Goal: Contribute content: Add original content to the website for others to see

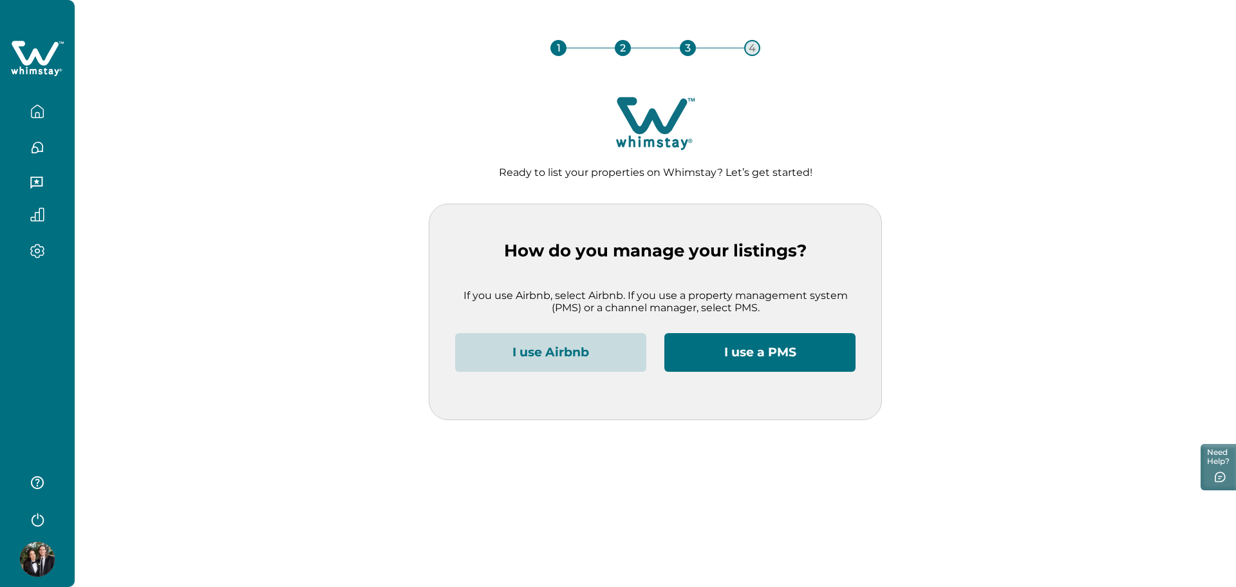
click at [609, 356] on button "I use Airbnb" at bounding box center [550, 352] width 191 height 39
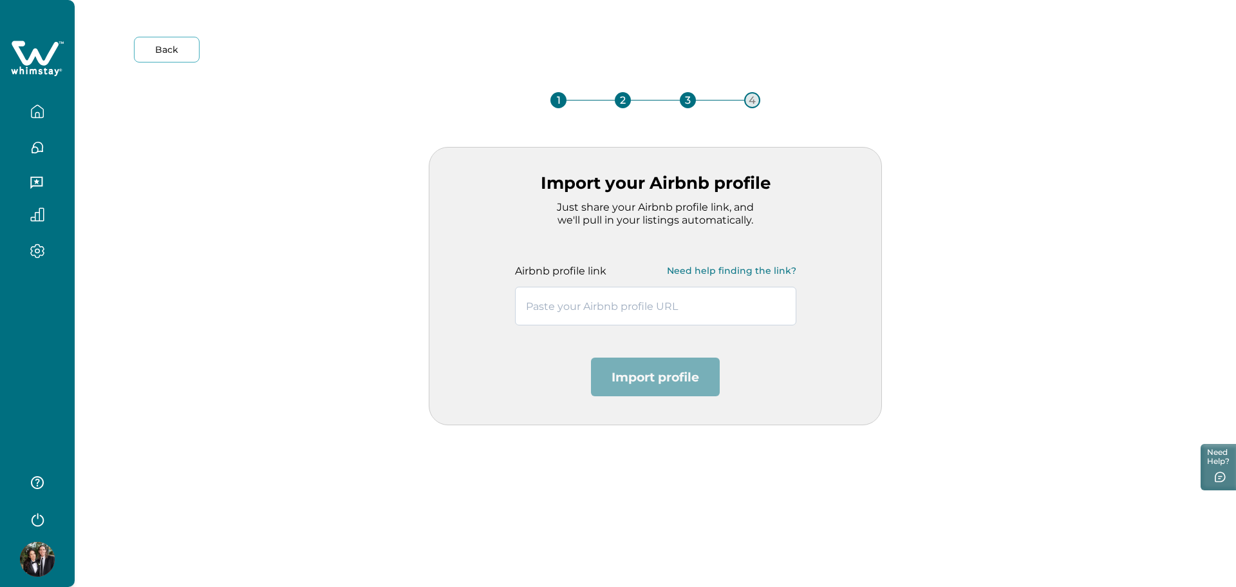
click at [621, 310] on input "text" at bounding box center [655, 305] width 281 height 39
paste input "[URL][DOMAIN_NAME]"
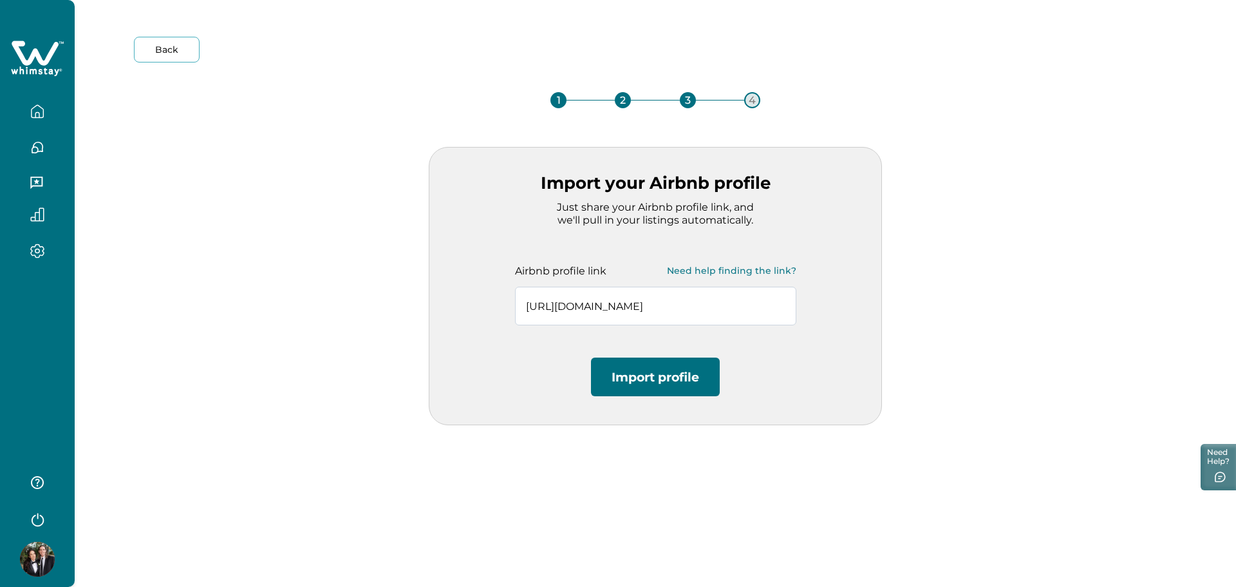
scroll to position [0, 36]
type input "[URL][DOMAIN_NAME]"
click at [669, 373] on button "Import profile" at bounding box center [655, 376] width 129 height 39
click at [656, 308] on input "[URL][DOMAIN_NAME]" at bounding box center [655, 305] width 281 height 39
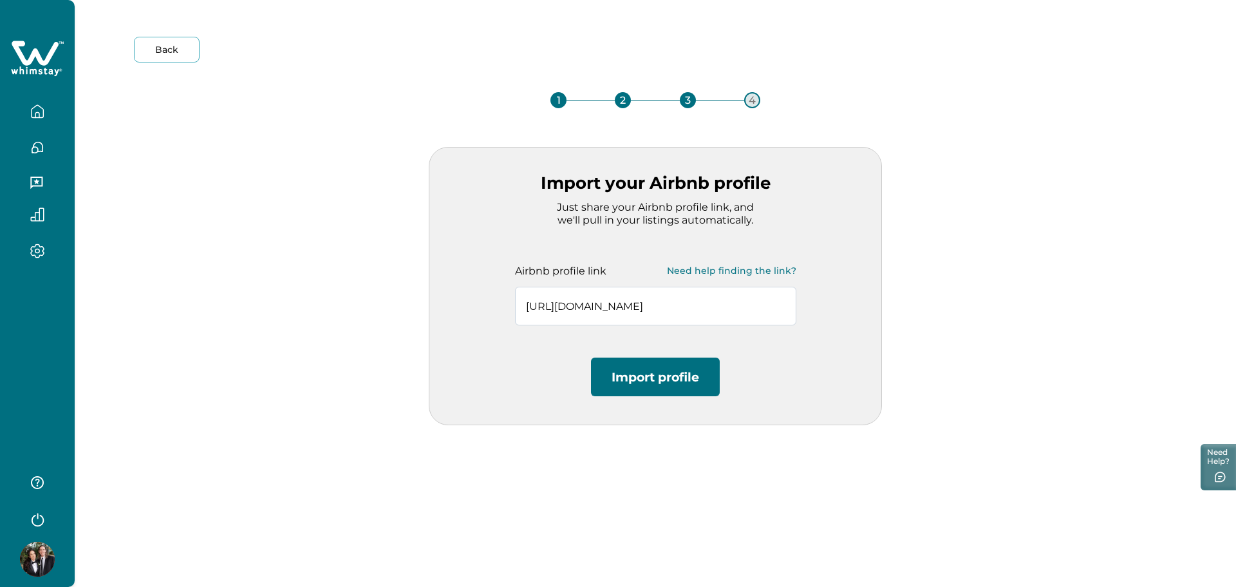
click at [656, 308] on input "[URL][DOMAIN_NAME]" at bounding box center [655, 305] width 281 height 39
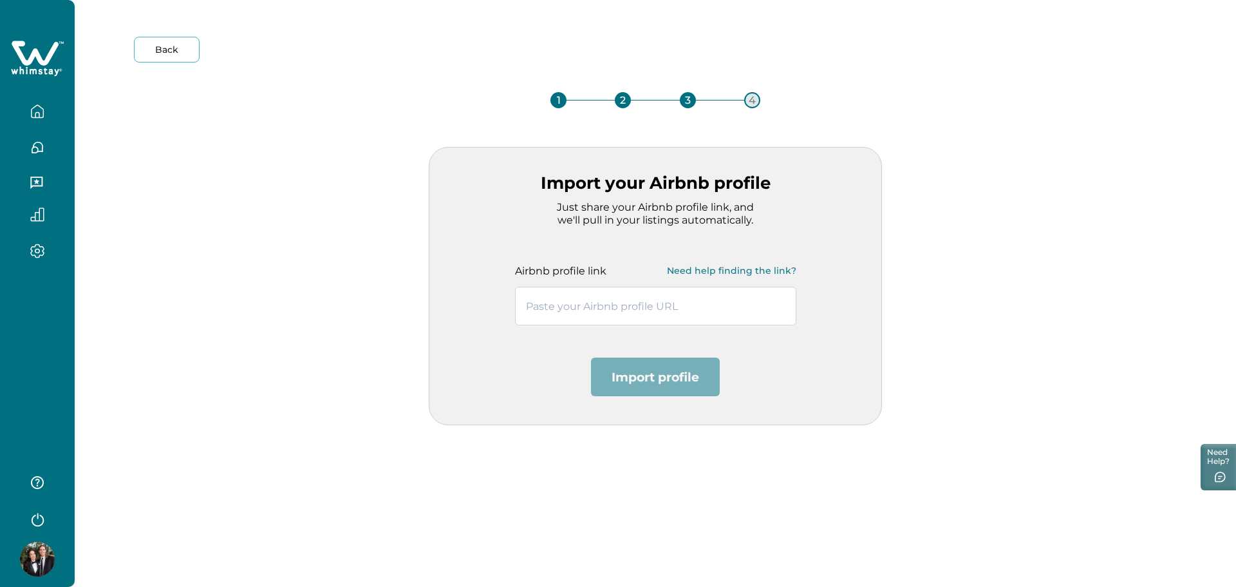
paste input "[URL][DOMAIN_NAME]"
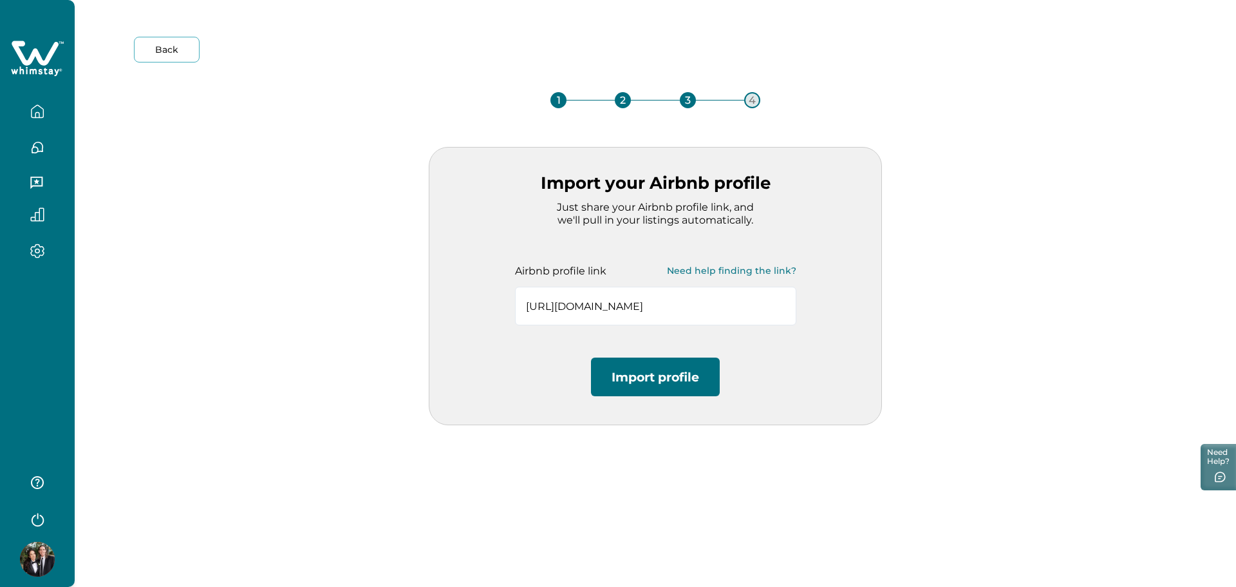
type input "[URL][DOMAIN_NAME]"
click at [673, 386] on button "Import profile" at bounding box center [655, 376] width 129 height 39
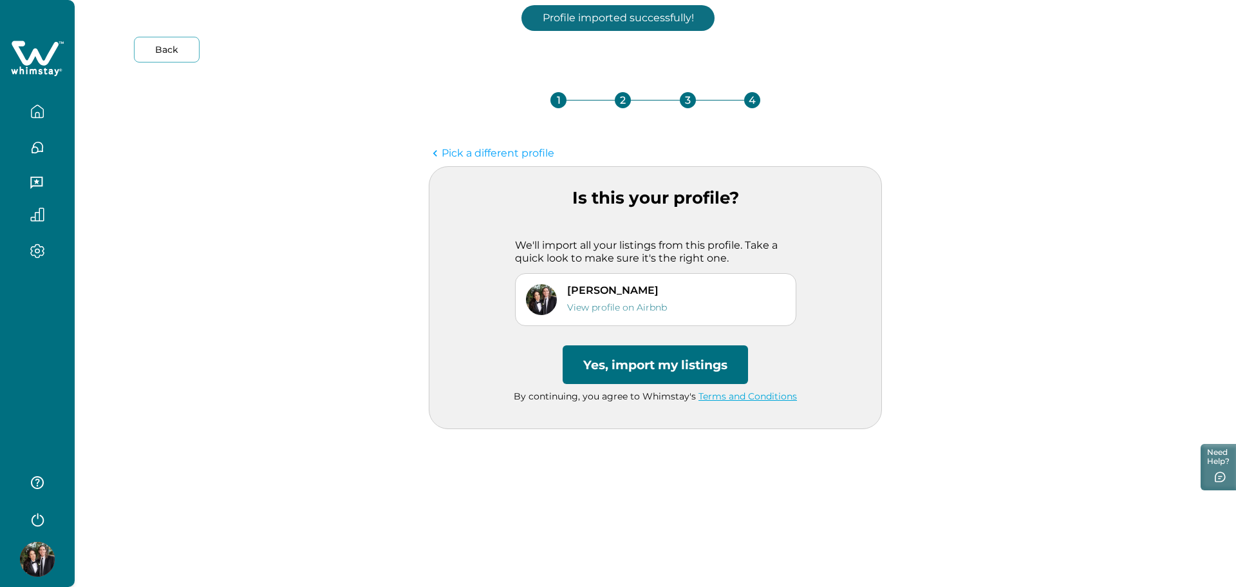
click at [654, 365] on button "Yes, import my listings" at bounding box center [655, 364] width 185 height 39
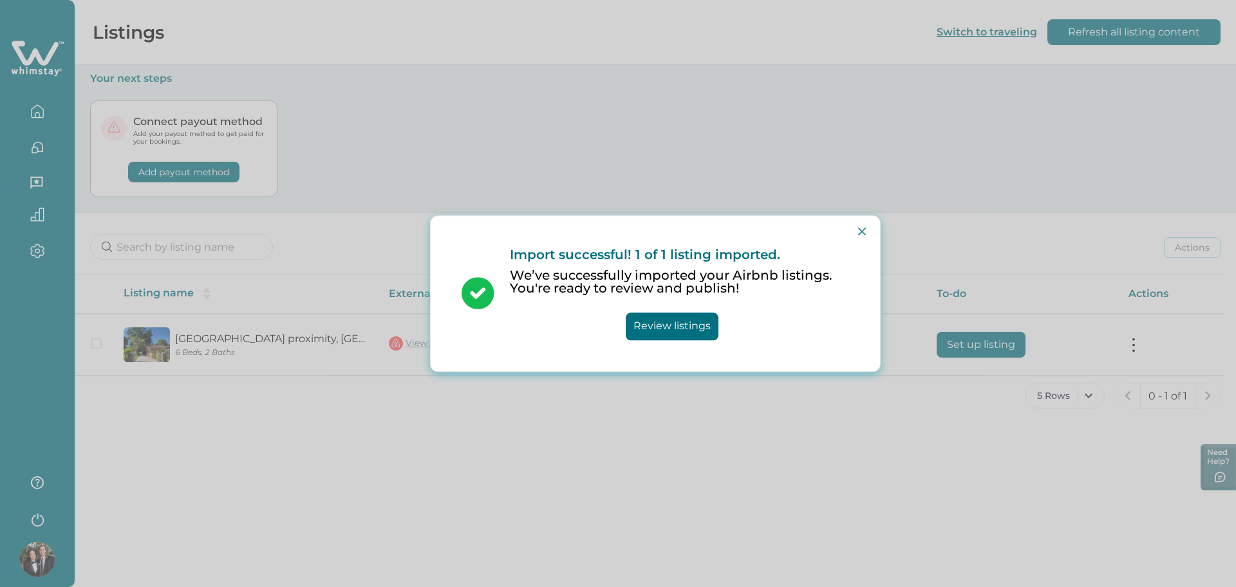
click at [672, 326] on button "Review listings" at bounding box center [672, 326] width 93 height 28
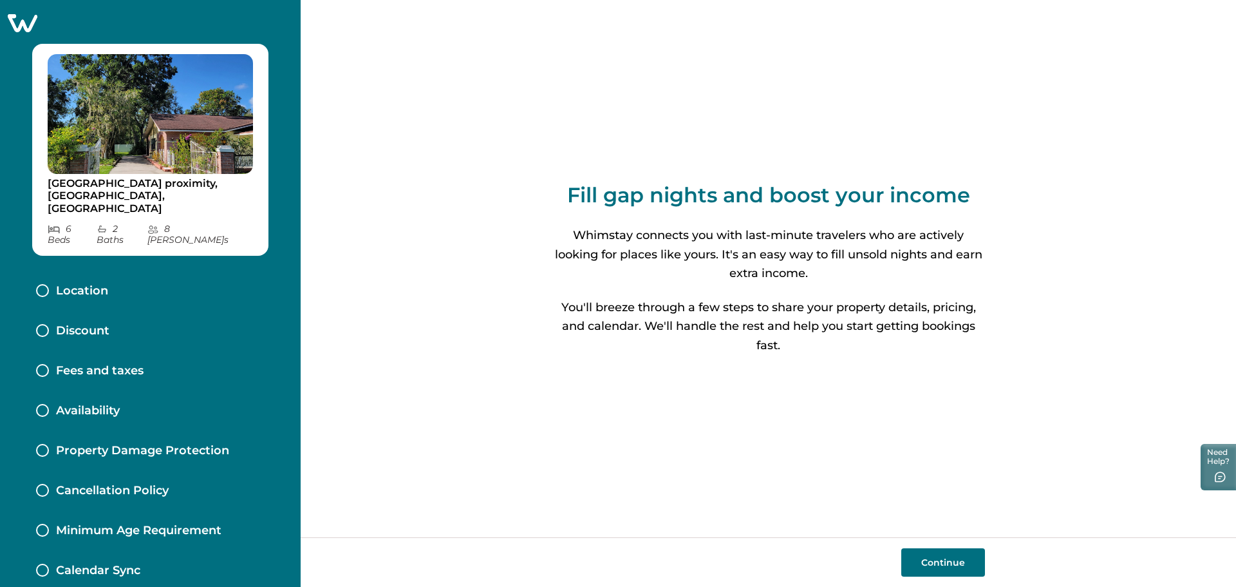
click at [948, 557] on button "Continue" at bounding box center [943, 562] width 84 height 28
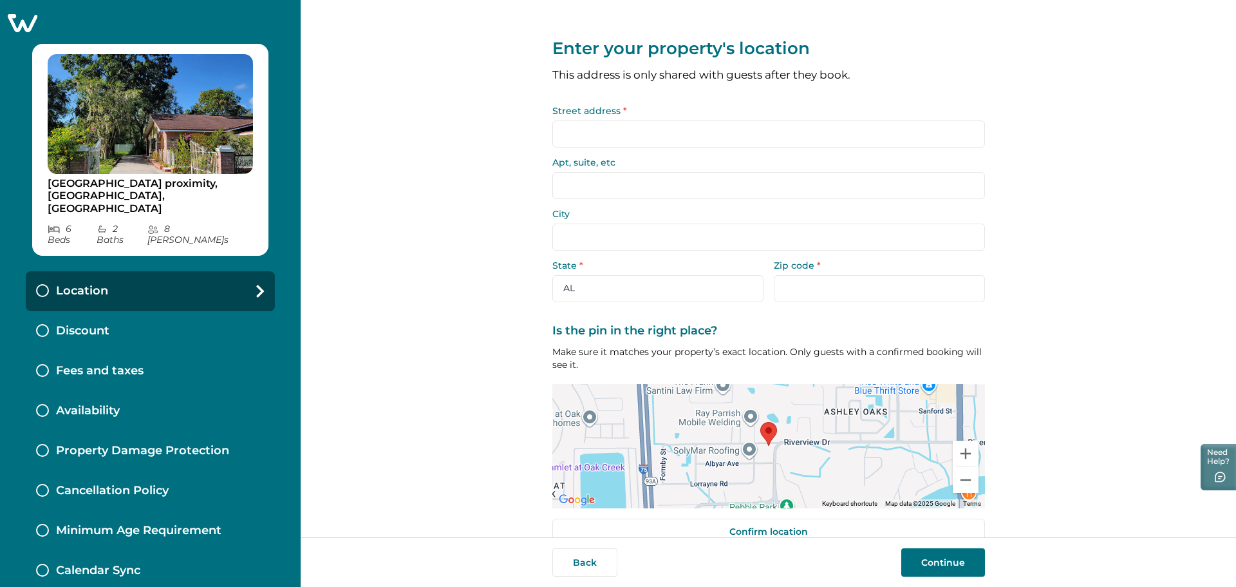
click at [780, 136] on input "Street address *" at bounding box center [768, 133] width 433 height 27
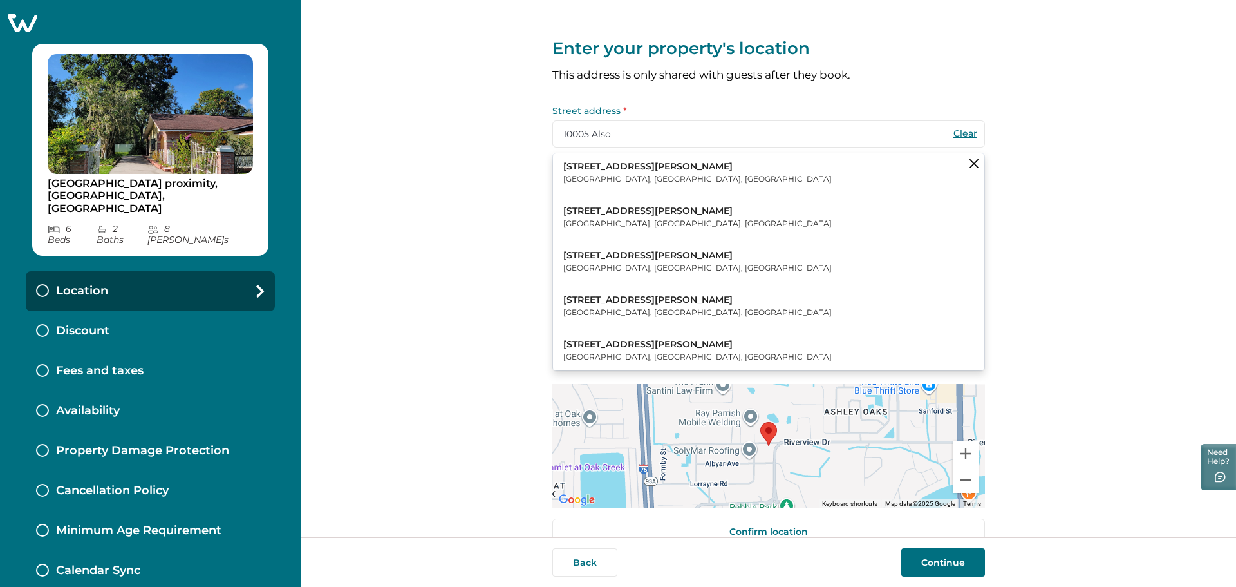
click at [771, 177] on button "[STREET_ADDRESS][PERSON_NAME]" at bounding box center [768, 172] width 431 height 39
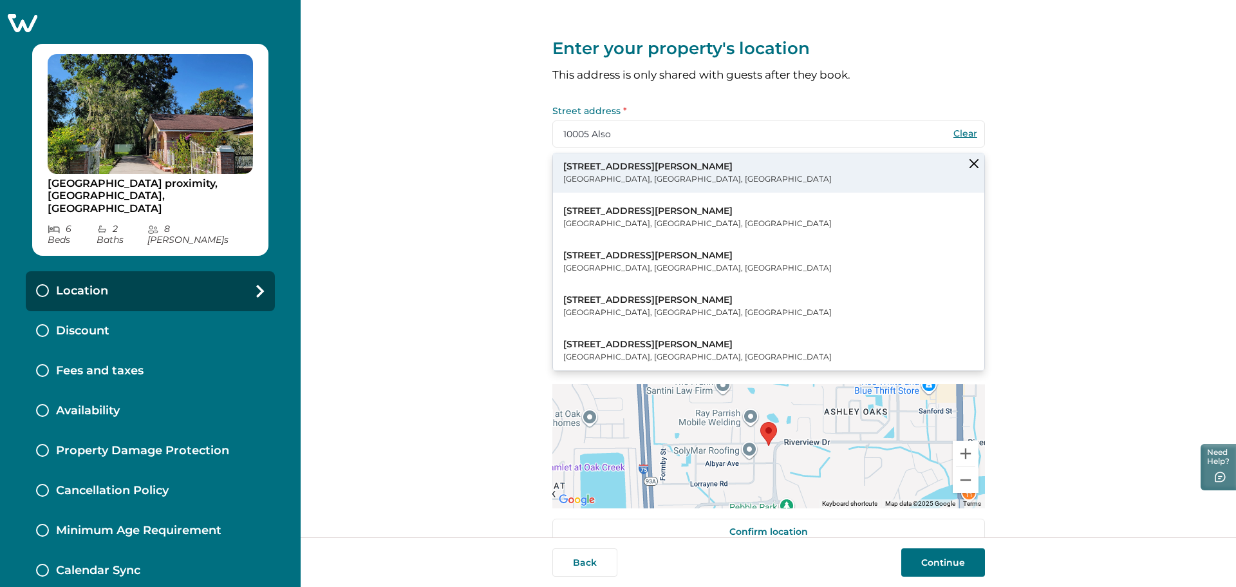
type input "[STREET_ADDRESS][PERSON_NAME]"
type input "Riverview"
select select "FL"
type input "33578"
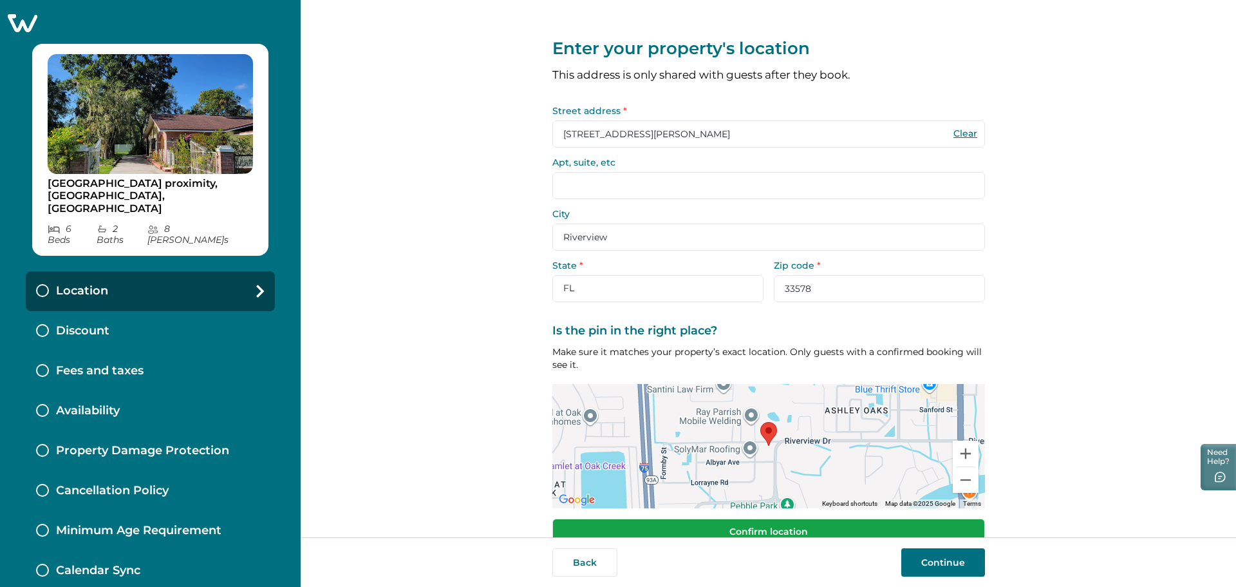
click at [737, 527] on button "Confirm location" at bounding box center [768, 531] width 433 height 26
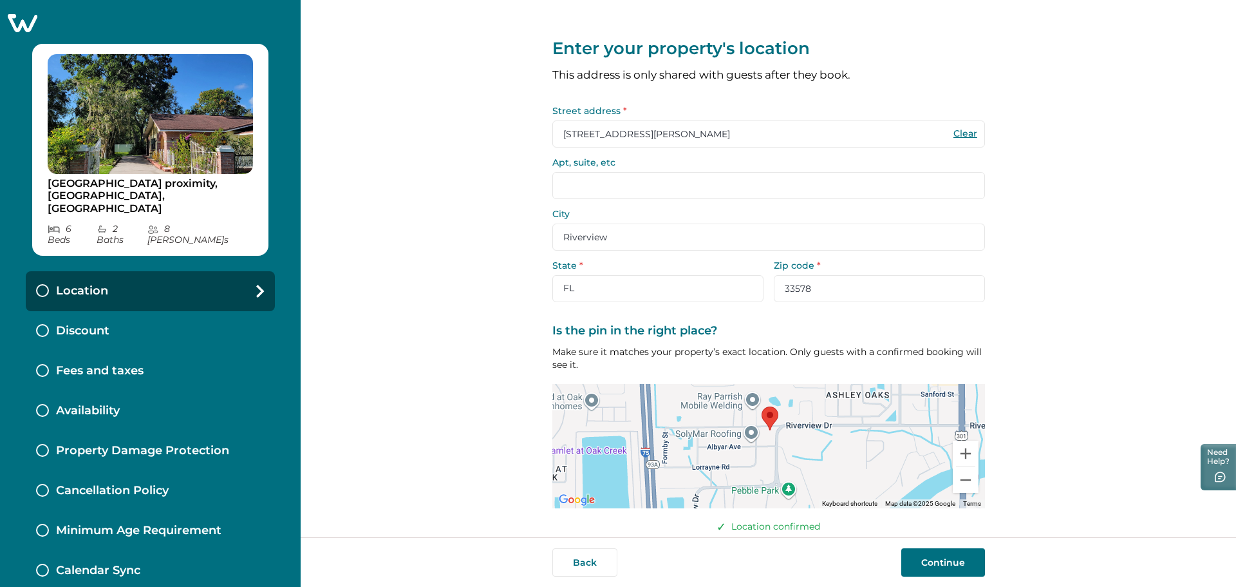
drag, startPoint x: 762, startPoint y: 427, endPoint x: 765, endPoint y: 412, distance: 15.7
click at [765, 412] on img at bounding box center [769, 418] width 27 height 34
click at [930, 560] on button "Continue" at bounding box center [943, 562] width 84 height 28
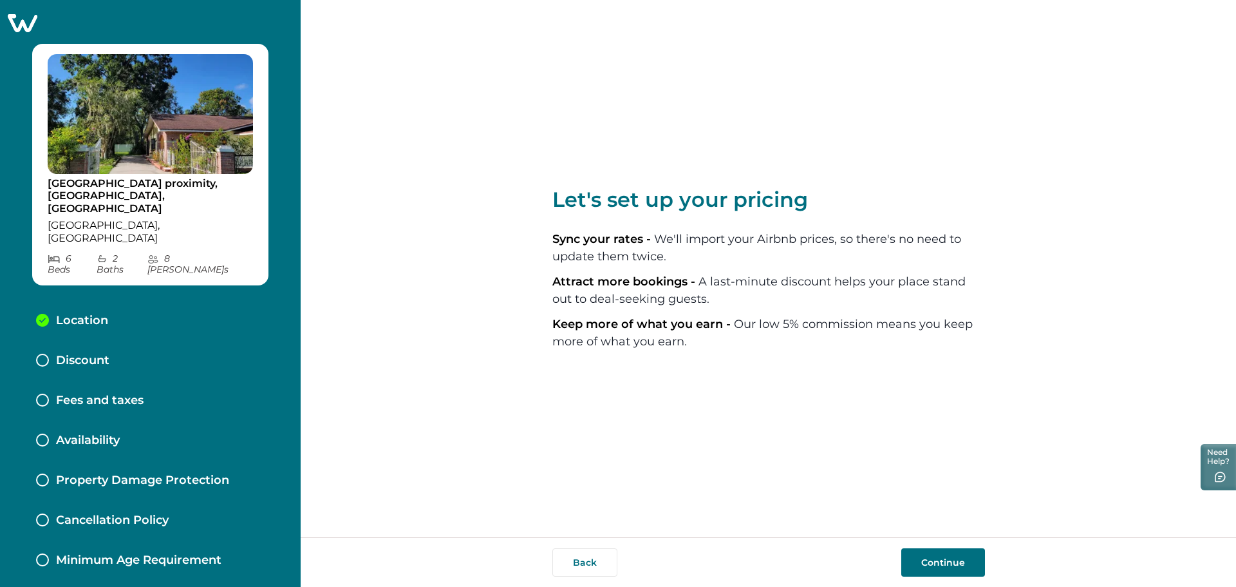
click at [953, 566] on button "Continue" at bounding box center [943, 562] width 84 height 28
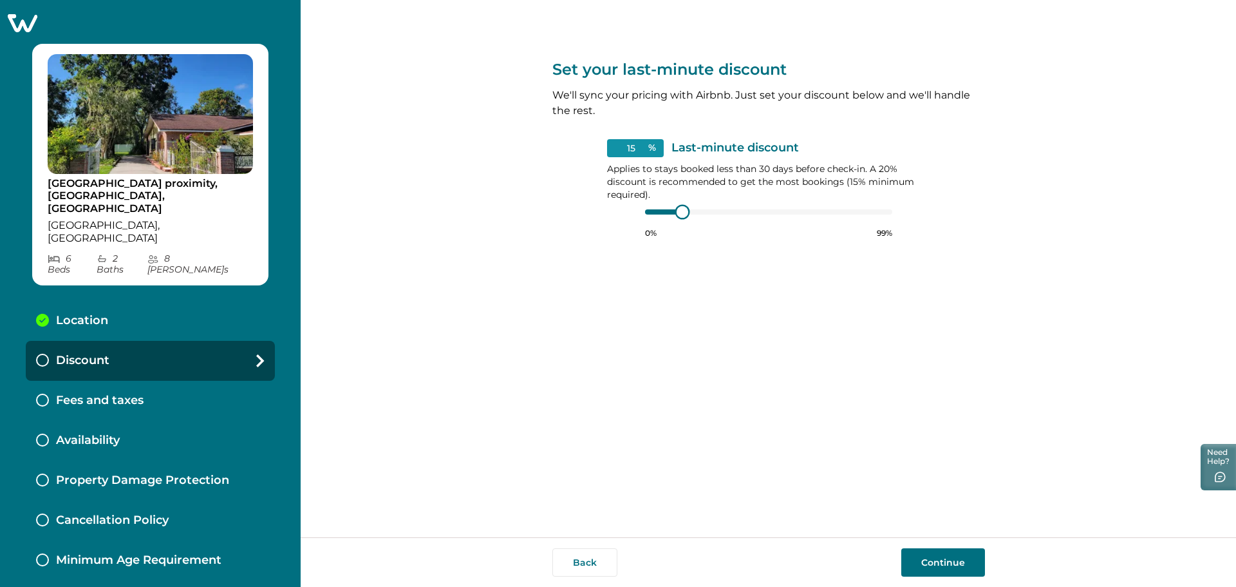
click at [648, 207] on div at bounding box center [768, 212] width 247 height 10
click at [664, 212] on div at bounding box center [768, 212] width 247 height 10
type input "20"
click at [695, 212] on div at bounding box center [695, 212] width 12 height 12
click at [726, 348] on div "Set your last-minute discount We'll sync your pricing with Airbnb. Just set you…" at bounding box center [768, 268] width 433 height 537
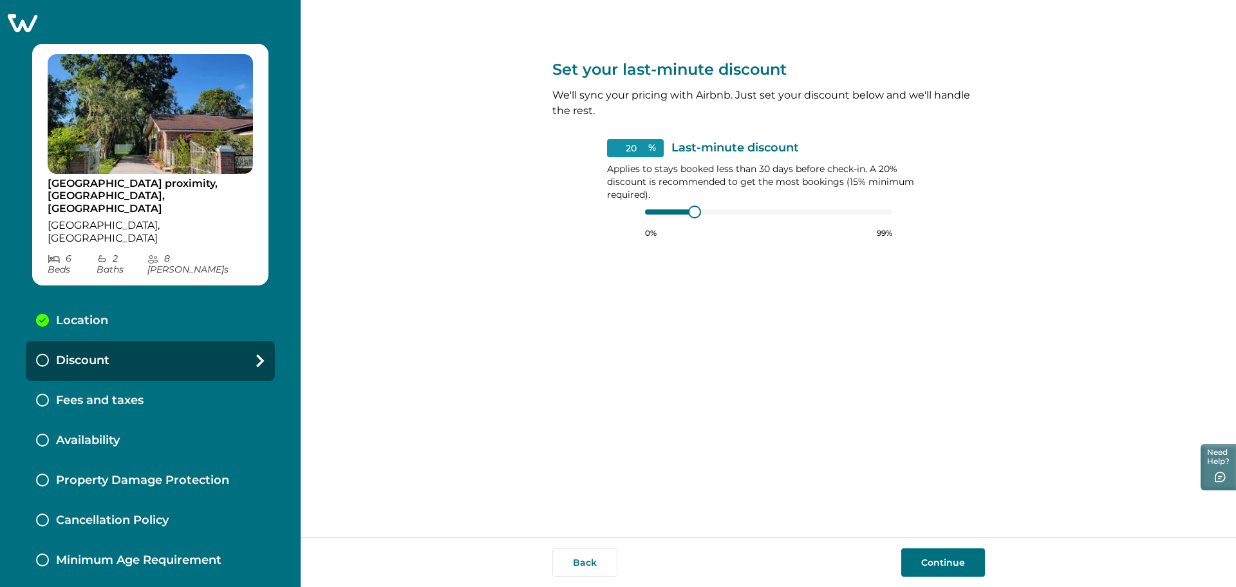
click at [921, 561] on button "Continue" at bounding box center [943, 562] width 84 height 28
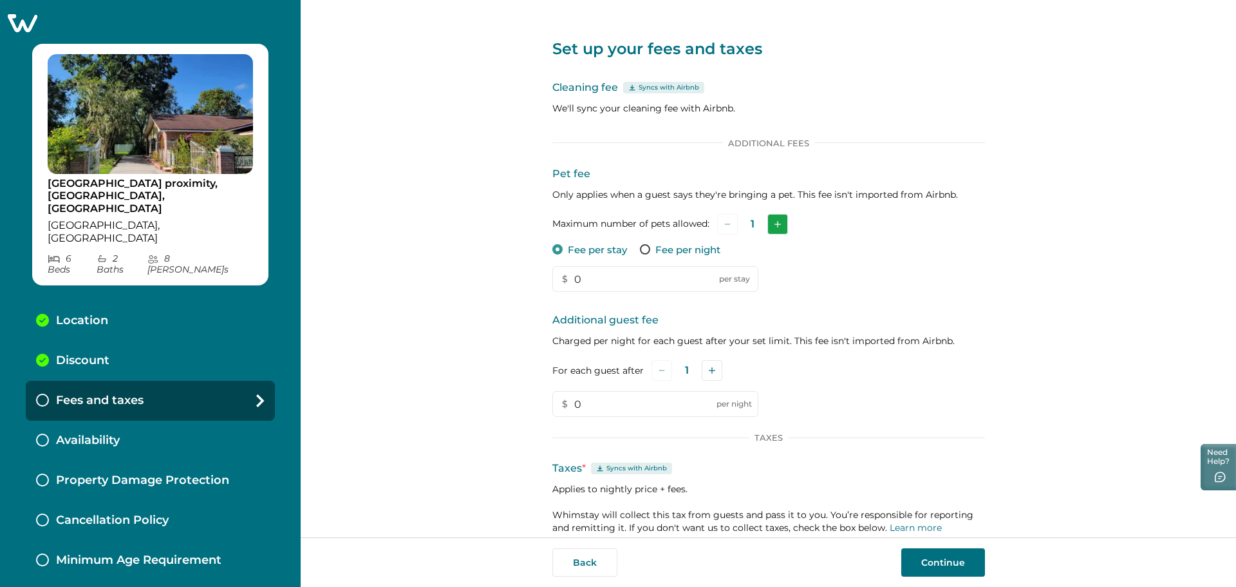
click at [777, 222] on icon "Add" at bounding box center [778, 224] width 6 height 6
click at [622, 285] on input "0" at bounding box center [655, 279] width 206 height 26
drag, startPoint x: 622, startPoint y: 285, endPoint x: 543, endPoint y: 277, distance: 79.0
click at [543, 277] on div "Set up your fees and taxes Cleaning fee Syncs with Airbnb We'll sync your clean…" at bounding box center [768, 268] width 935 height 537
type input "150"
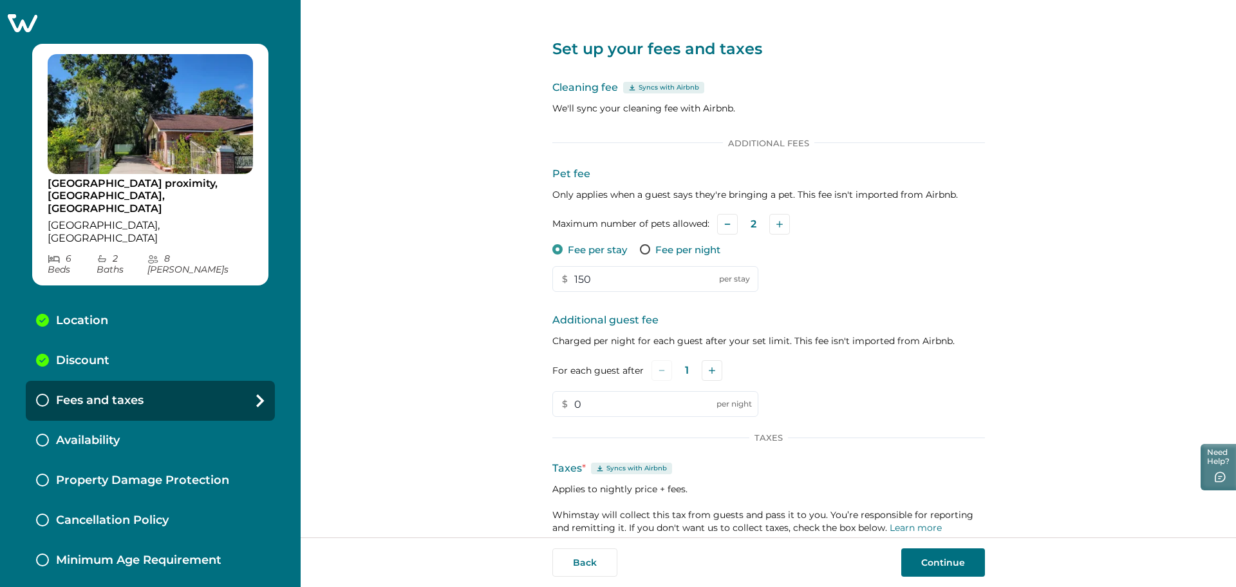
click at [928, 308] on div "Additional Fees Pet fee Only applies when a guest says they're bringing a pet. …" at bounding box center [768, 277] width 433 height 279
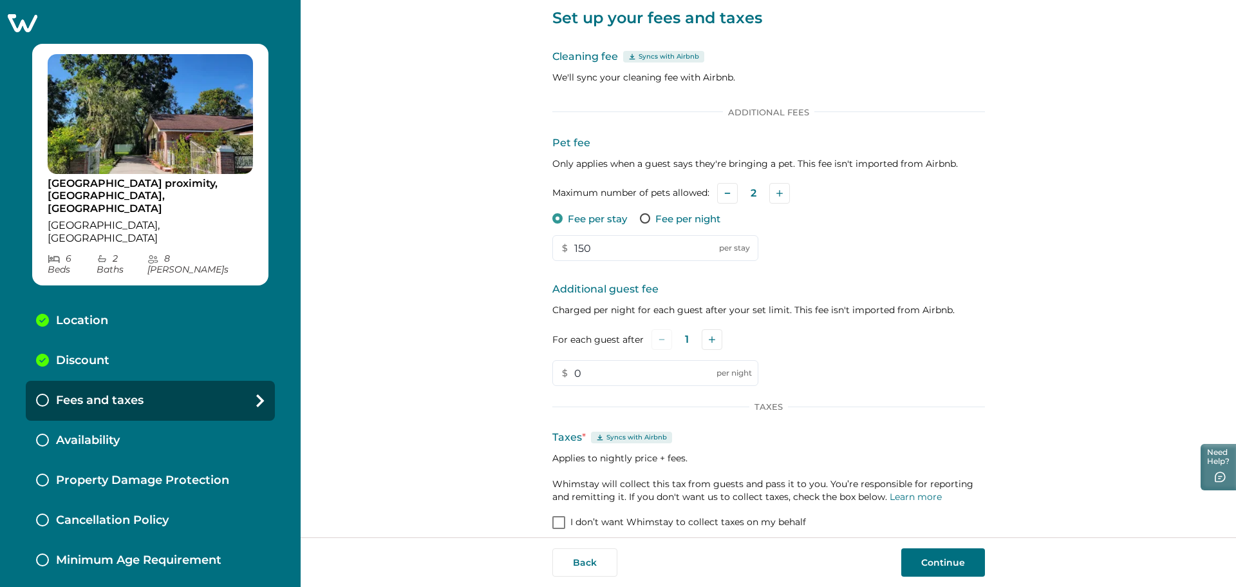
scroll to position [43, 0]
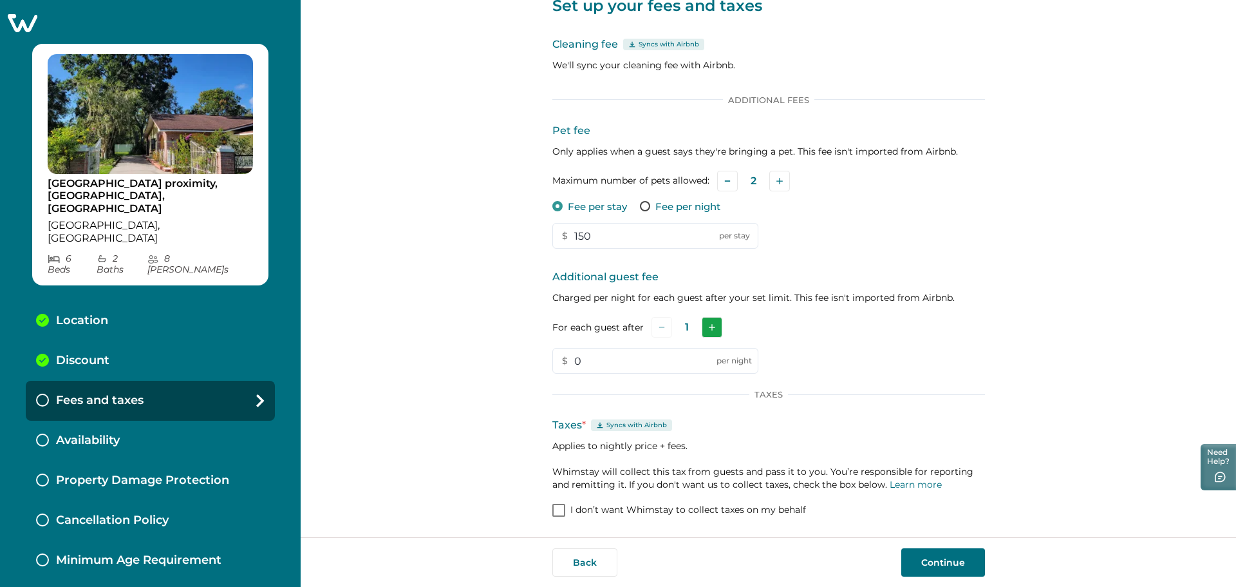
click at [709, 327] on icon "Add" at bounding box center [712, 327] width 6 height 6
click at [711, 327] on icon "Add" at bounding box center [714, 327] width 6 height 6
click at [712, 327] on icon "Add" at bounding box center [715, 327] width 6 height 6
click at [711, 327] on icon "Add" at bounding box center [714, 327] width 6 height 6
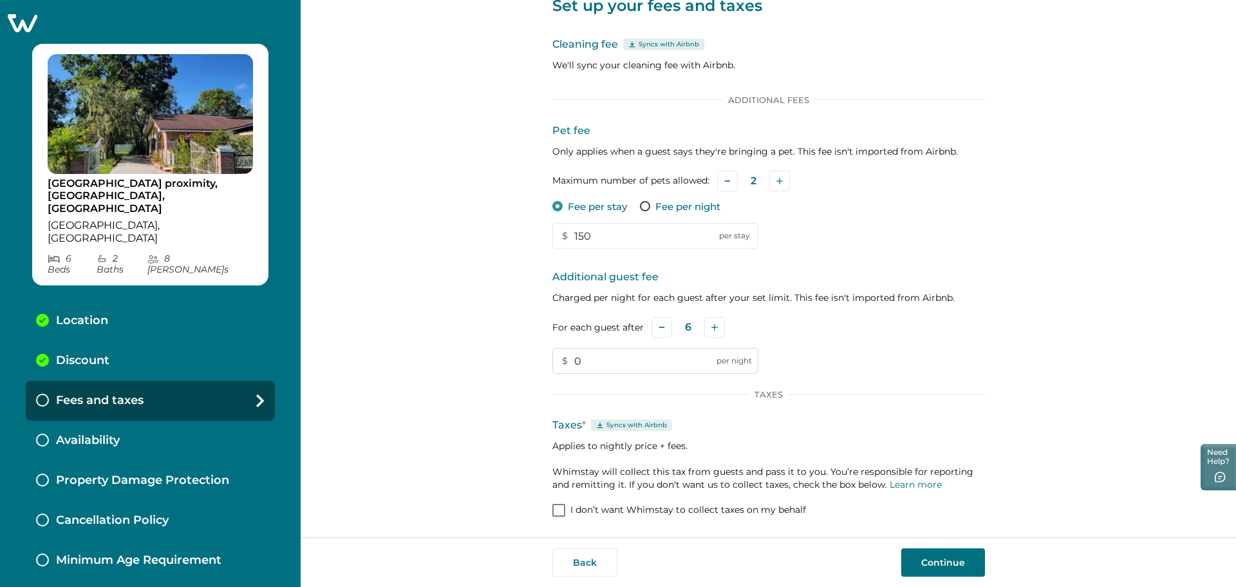
click at [688, 368] on input "0" at bounding box center [655, 361] width 206 height 26
type input "25"
click at [887, 323] on div "For each guest after 6" at bounding box center [768, 327] width 433 height 21
click at [958, 566] on button "Continue" at bounding box center [943, 562] width 84 height 28
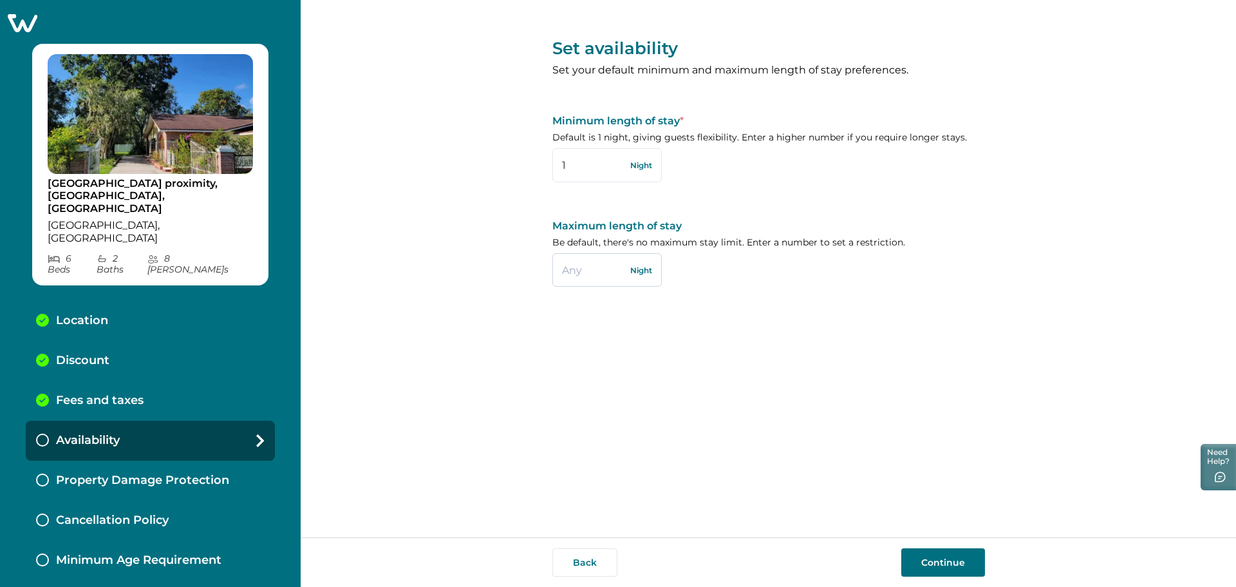
click at [594, 276] on input "text" at bounding box center [606, 269] width 109 height 33
type input "3"
type input "1"
type input "240"
click at [940, 568] on button "Continue" at bounding box center [943, 562] width 84 height 28
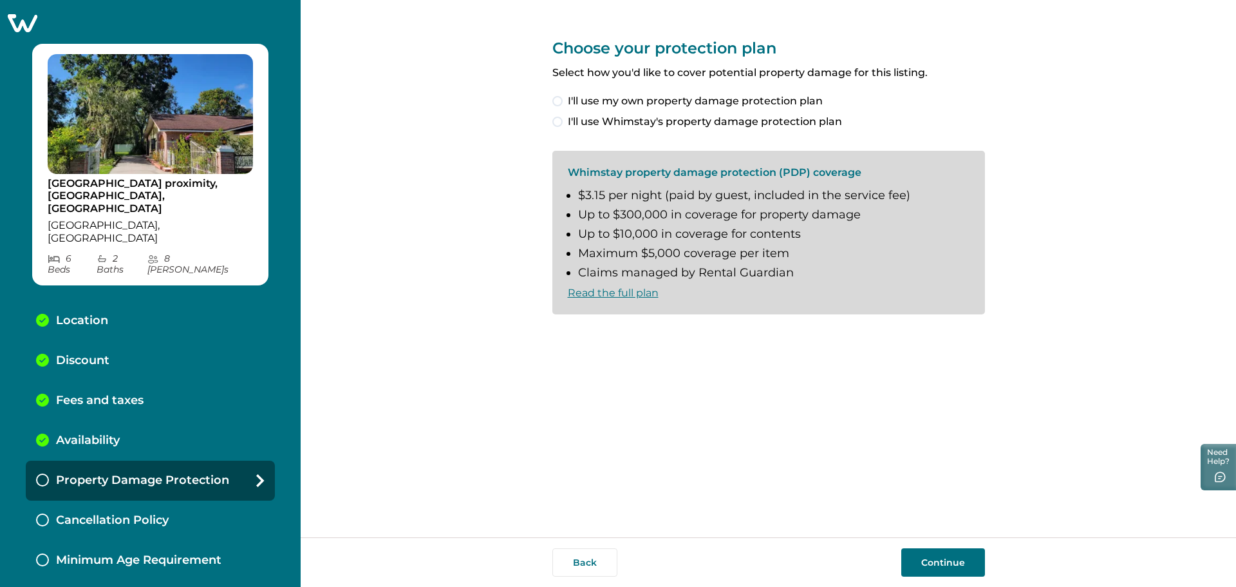
click at [563, 121] on label "I'll use Whimstay's property damage protection plan" at bounding box center [768, 121] width 433 height 15
click at [563, 333] on label "I understand and accept the Whimstay Host Terms and Conditions" at bounding box center [733, 335] width 362 height 15
click at [948, 561] on button "Continue" at bounding box center [943, 562] width 84 height 28
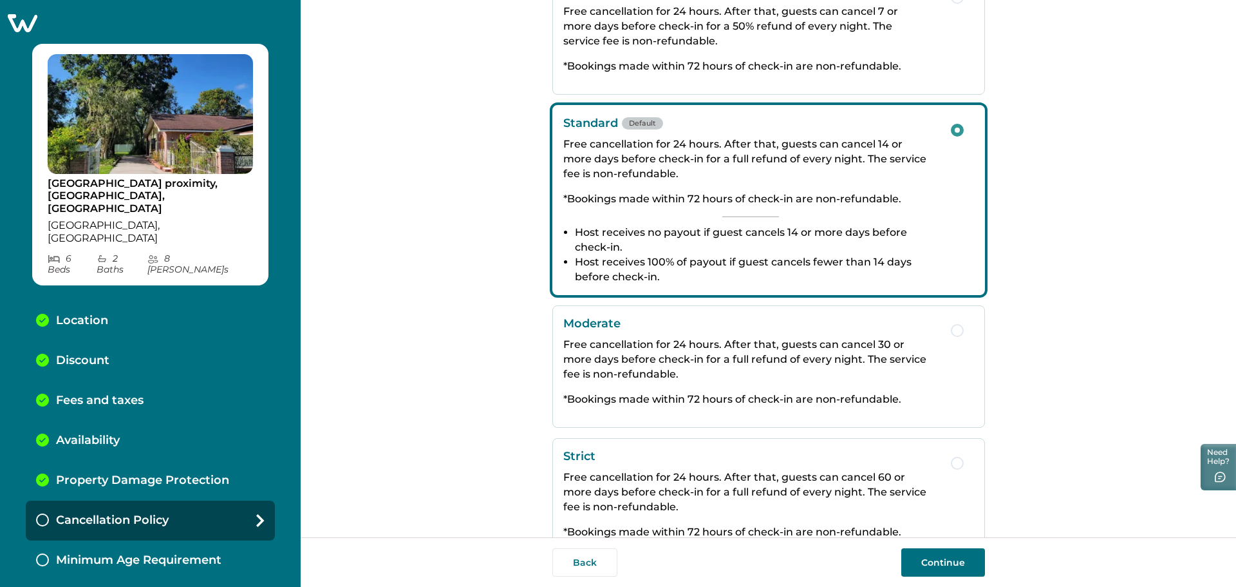
scroll to position [167, 0]
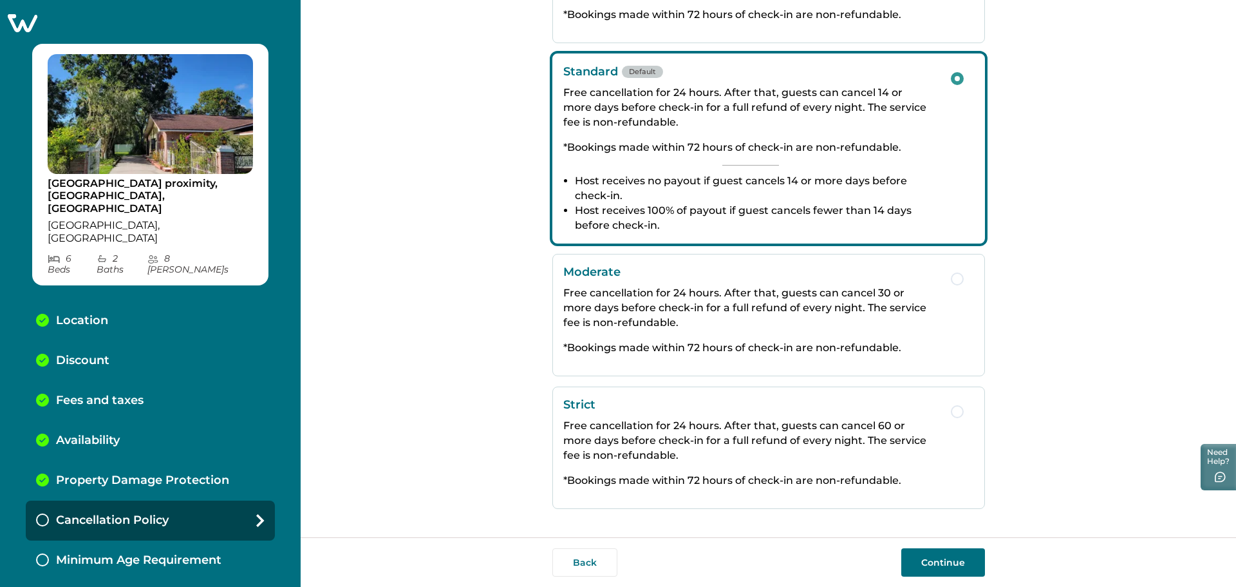
click at [945, 559] on button "Continue" at bounding box center [943, 562] width 84 height 28
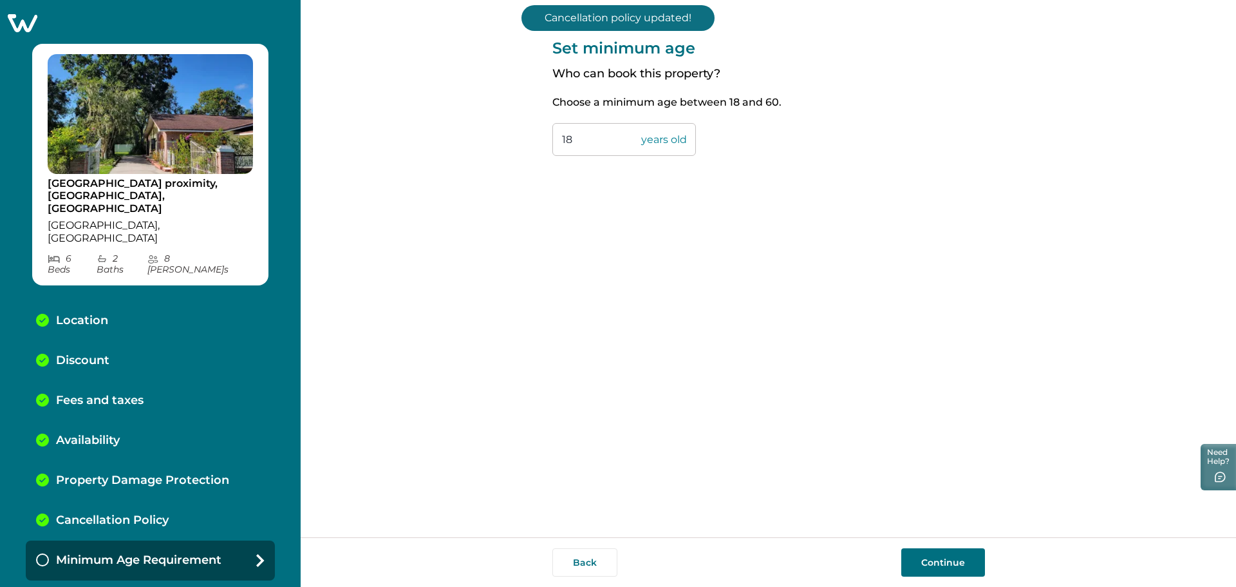
click at [945, 559] on button "Continue" at bounding box center [943, 562] width 84 height 28
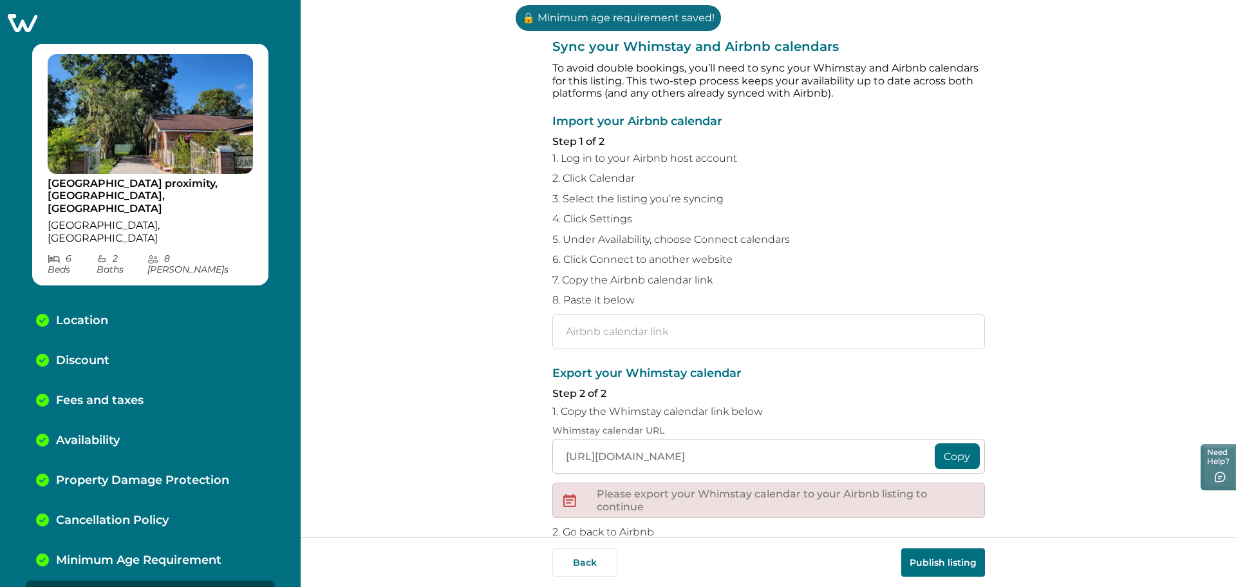
click at [729, 335] on input "text" at bounding box center [768, 331] width 433 height 35
paste input "[URL][DOMAIN_NAME]"
type input "[URL][DOMAIN_NAME]"
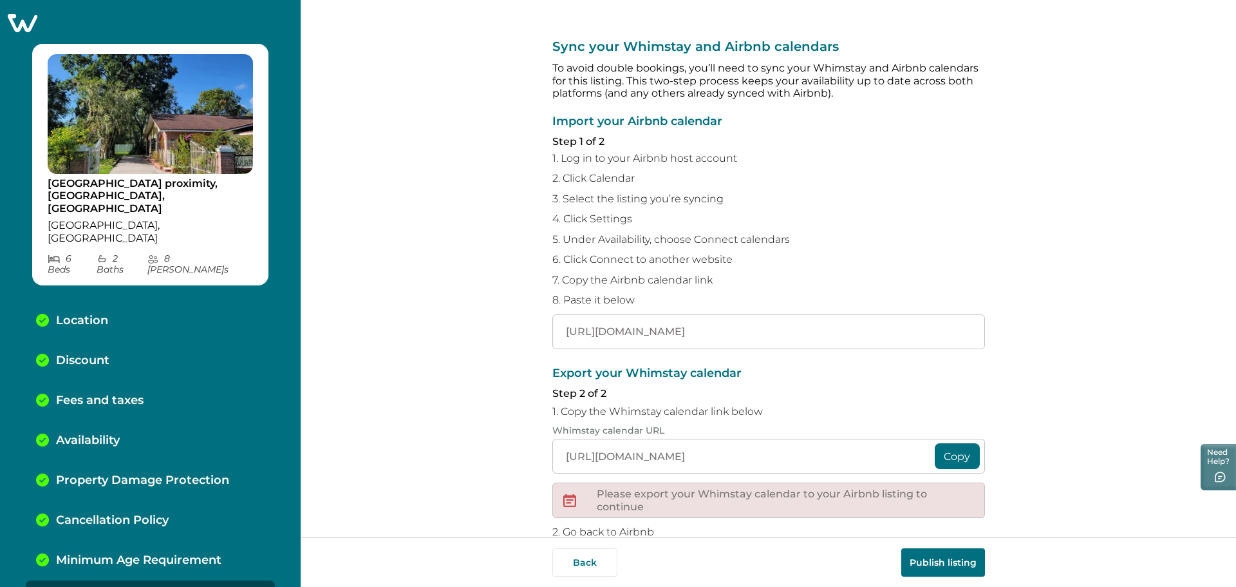
click at [953, 456] on button "Copy" at bounding box center [957, 456] width 45 height 26
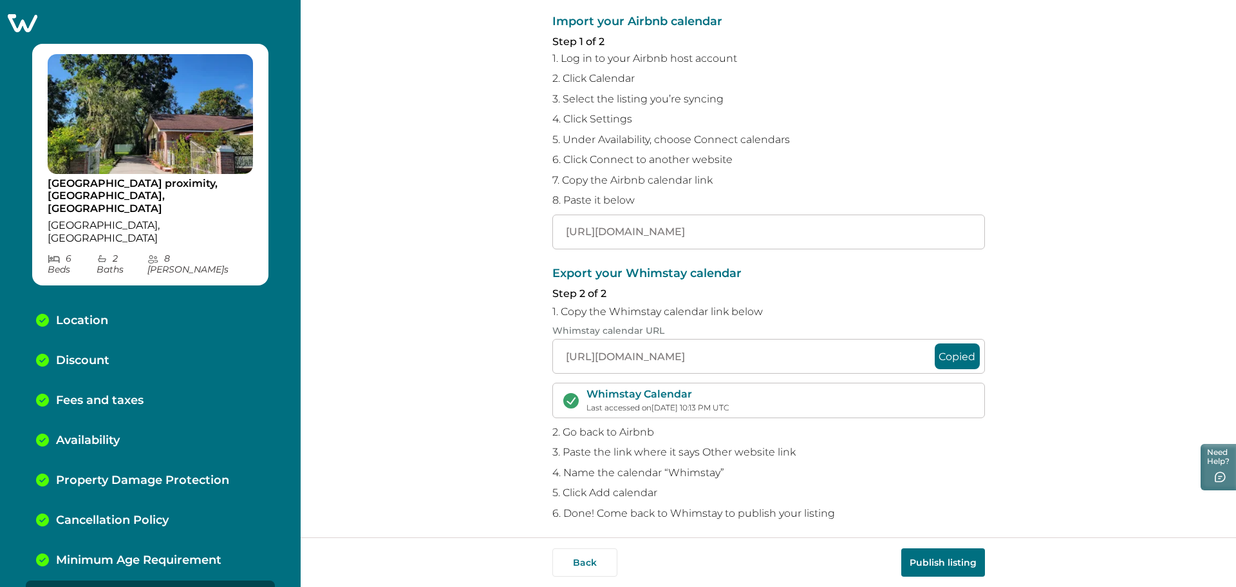
scroll to position [108, 0]
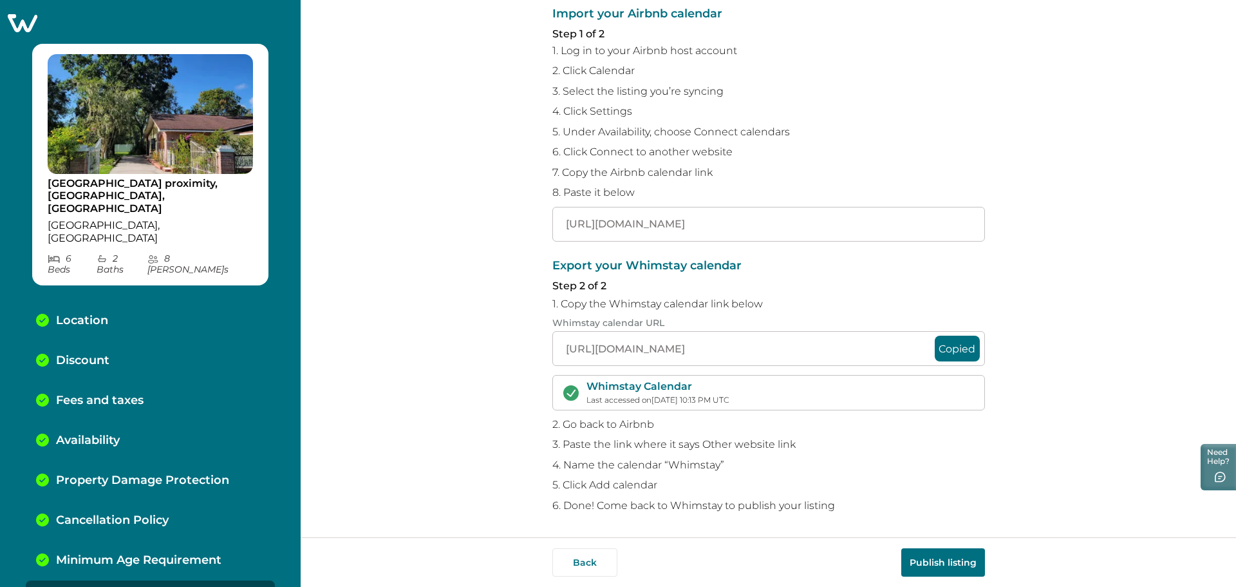
click at [942, 559] on button "Publish listing" at bounding box center [943, 562] width 84 height 28
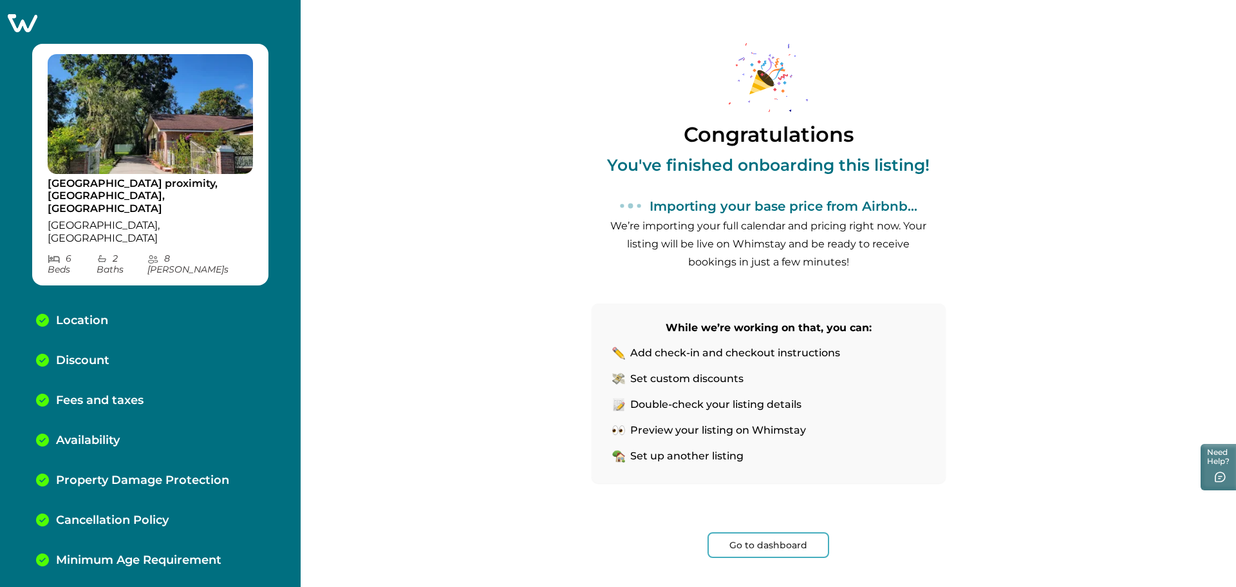
click at [782, 544] on button "Go to dashboard" at bounding box center [769, 545] width 122 height 26
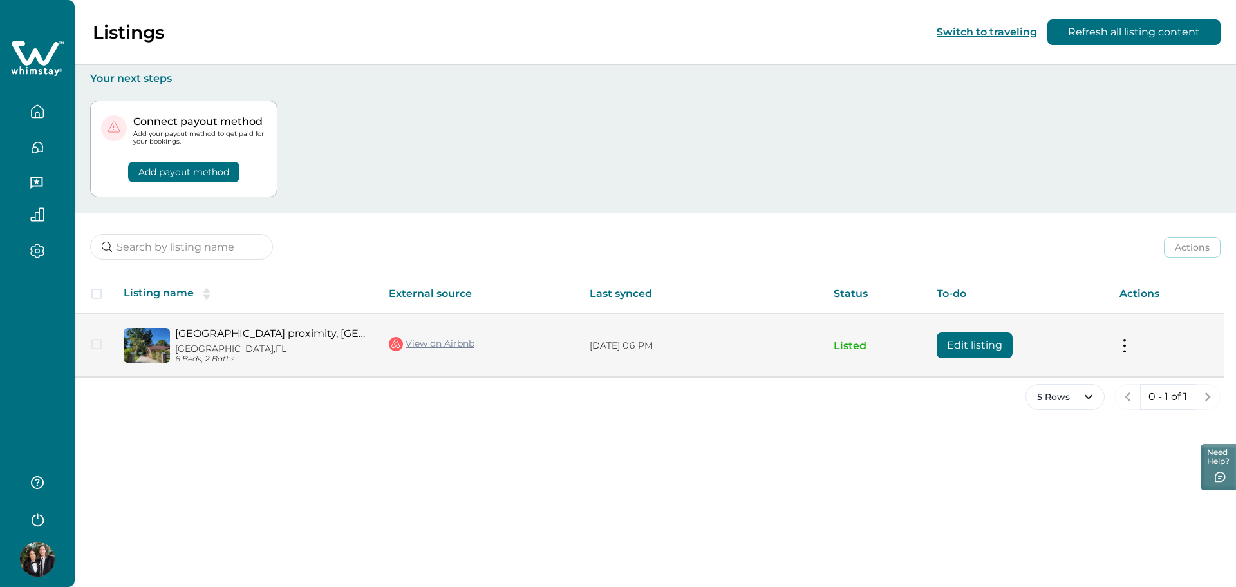
click at [963, 339] on button "Edit listing" at bounding box center [975, 345] width 76 height 26
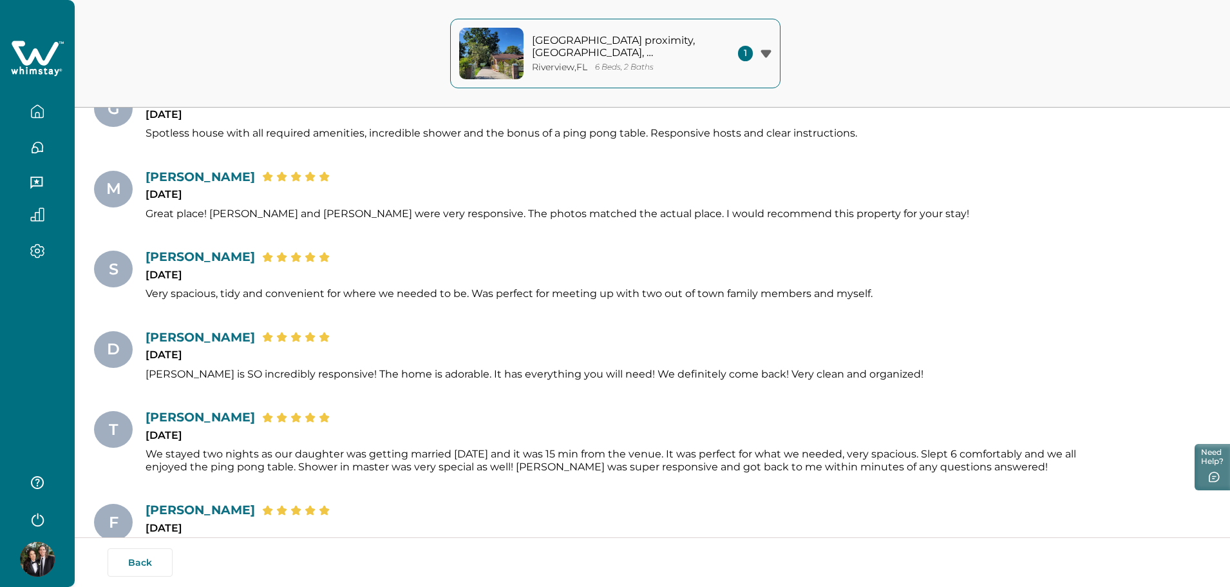
scroll to position [2125, 0]
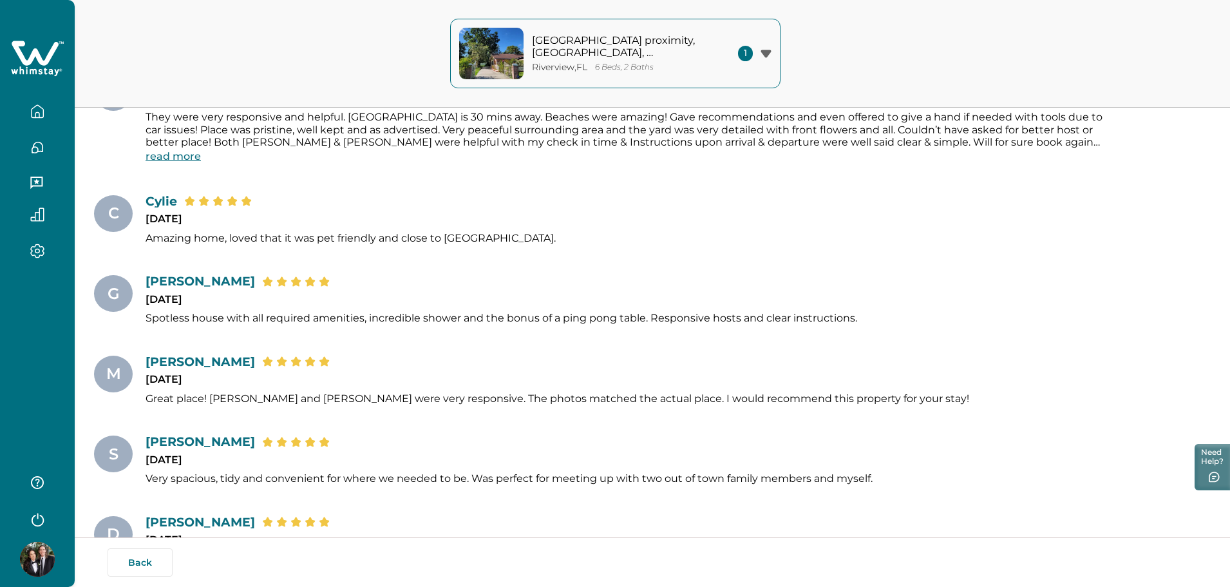
click at [37, 111] on icon "button" at bounding box center [37, 111] width 14 height 14
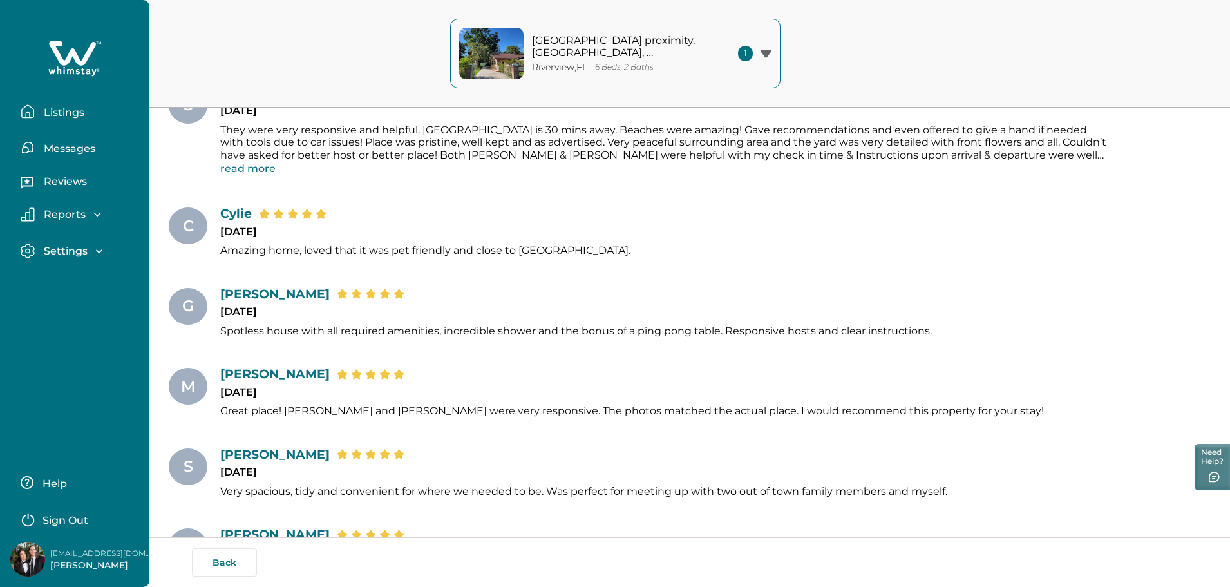
click at [93, 252] on icon "button" at bounding box center [99, 251] width 13 height 13
click at [80, 306] on p "Payout method" at bounding box center [83, 304] width 87 height 13
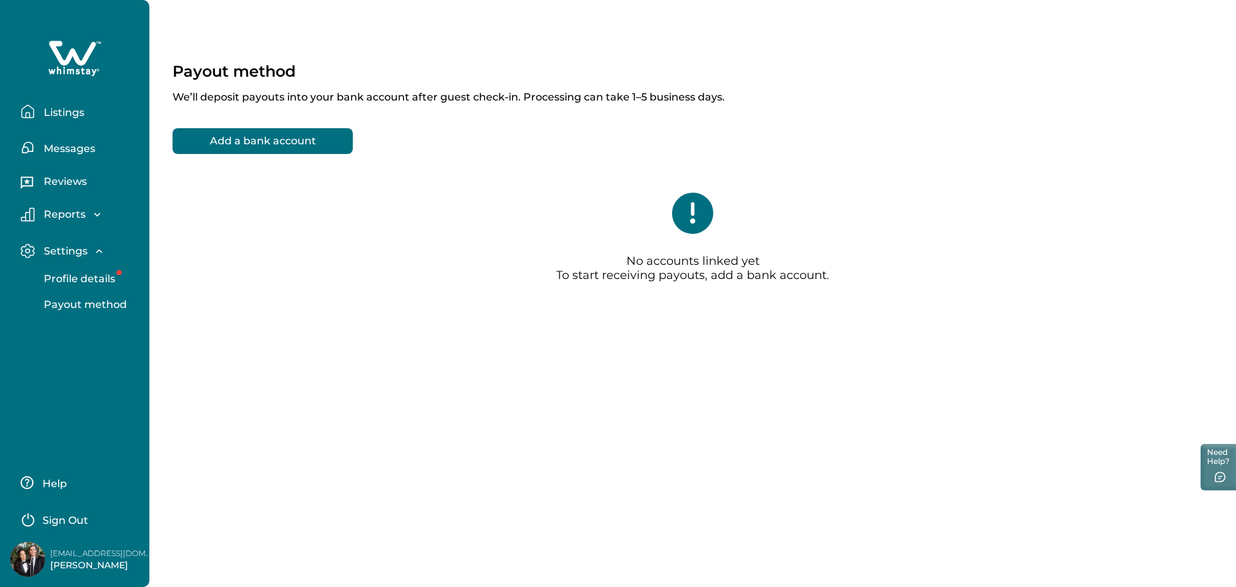
click at [68, 107] on p "Listings" at bounding box center [62, 112] width 44 height 13
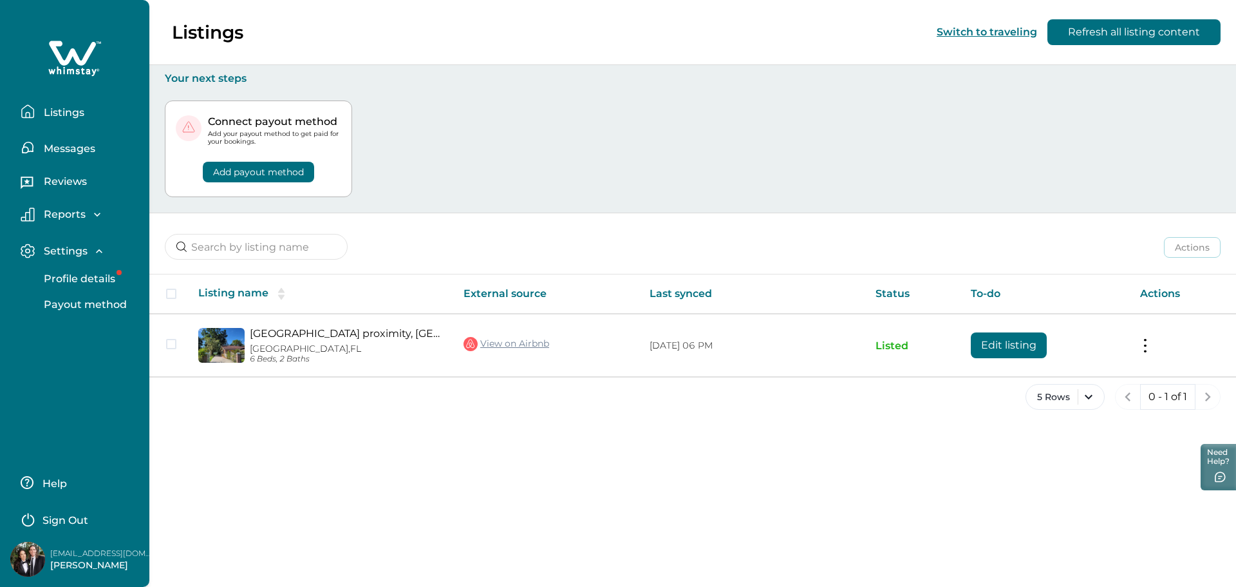
click at [70, 144] on p "Messages" at bounding box center [67, 148] width 55 height 13
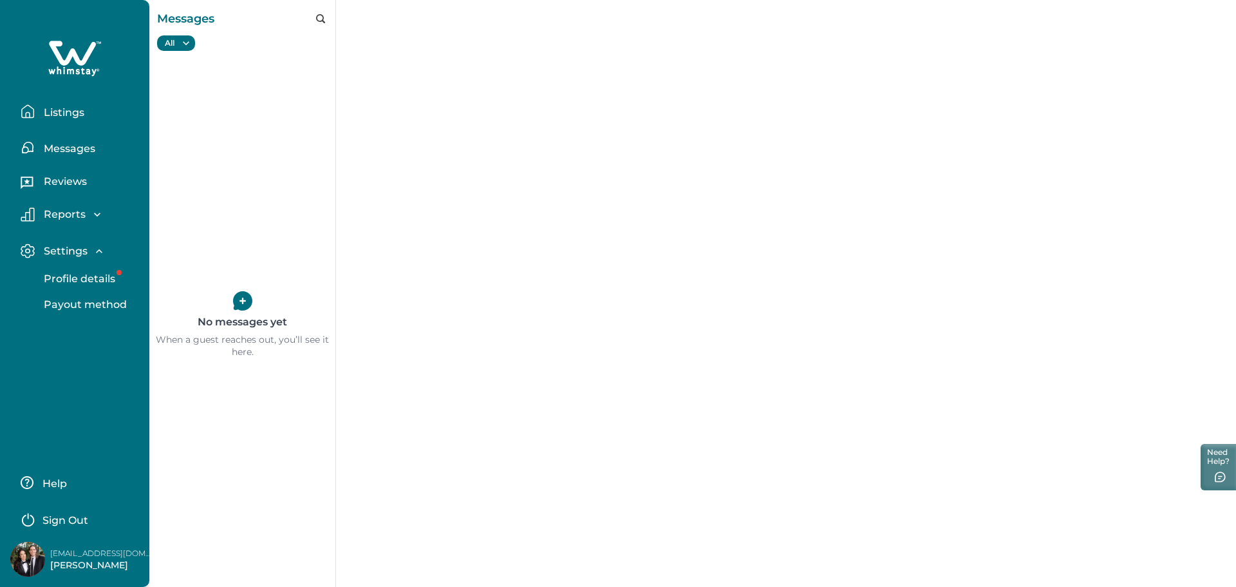
click at [73, 211] on p "Reports" at bounding box center [63, 214] width 46 height 13
click at [78, 108] on p "Listings" at bounding box center [62, 112] width 44 height 13
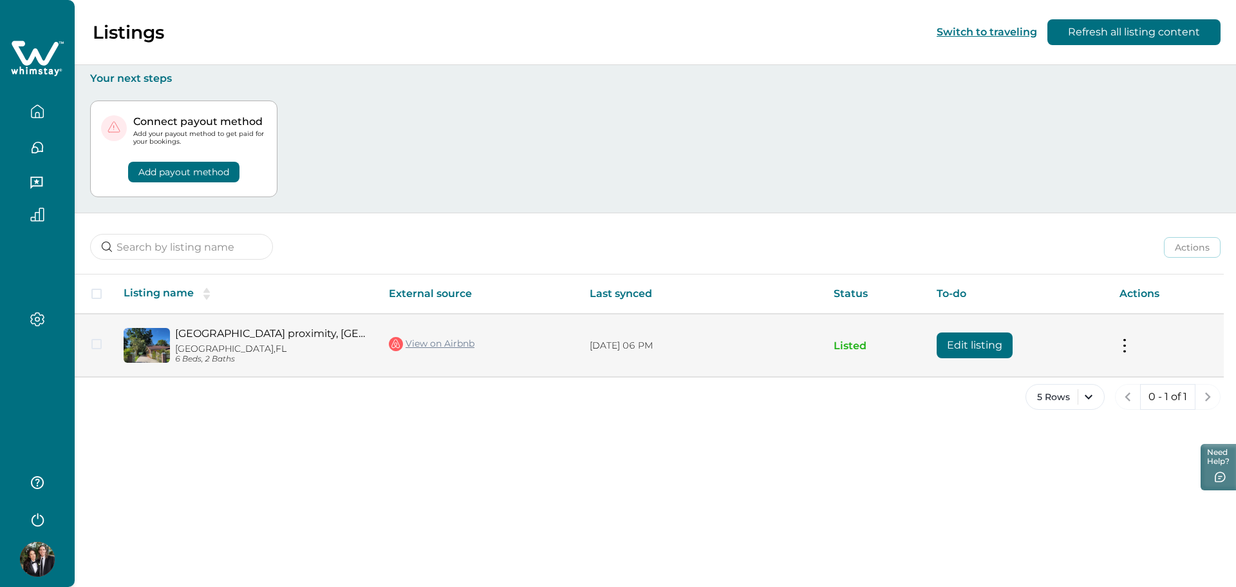
click at [1013, 350] on button "Edit listing" at bounding box center [975, 345] width 76 height 26
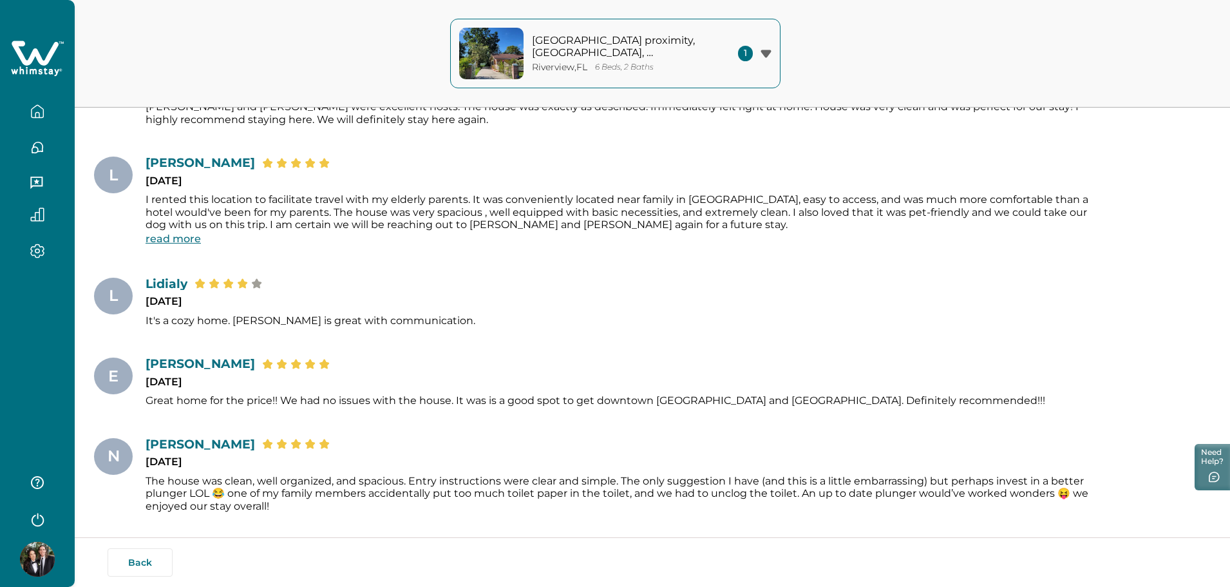
scroll to position [4442, 0]
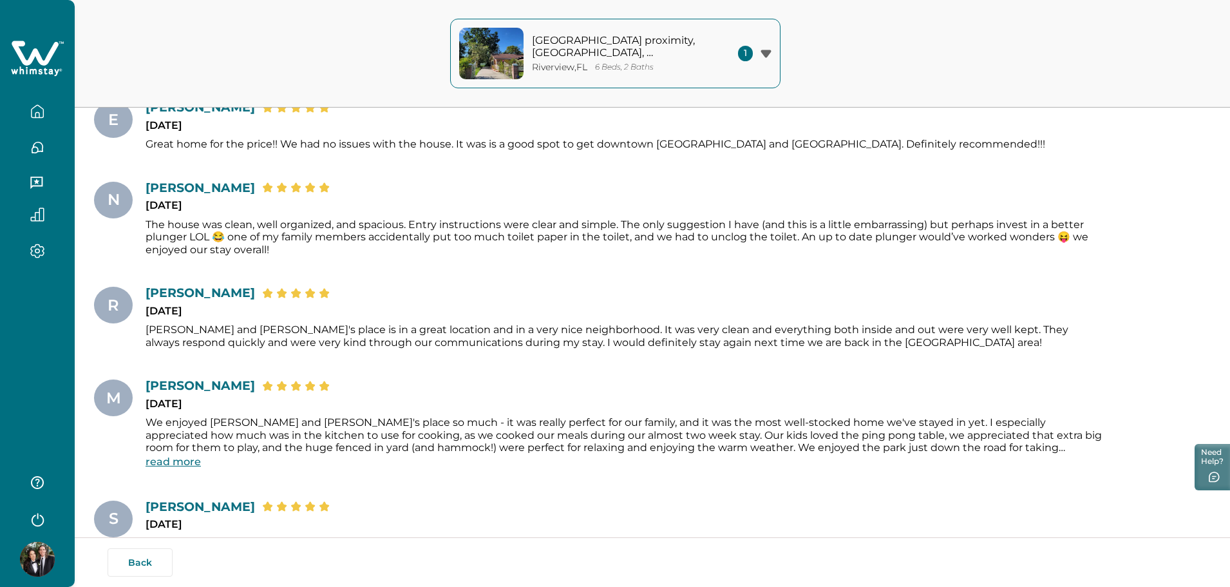
click at [764, 58] on div "1" at bounding box center [754, 53] width 33 height 15
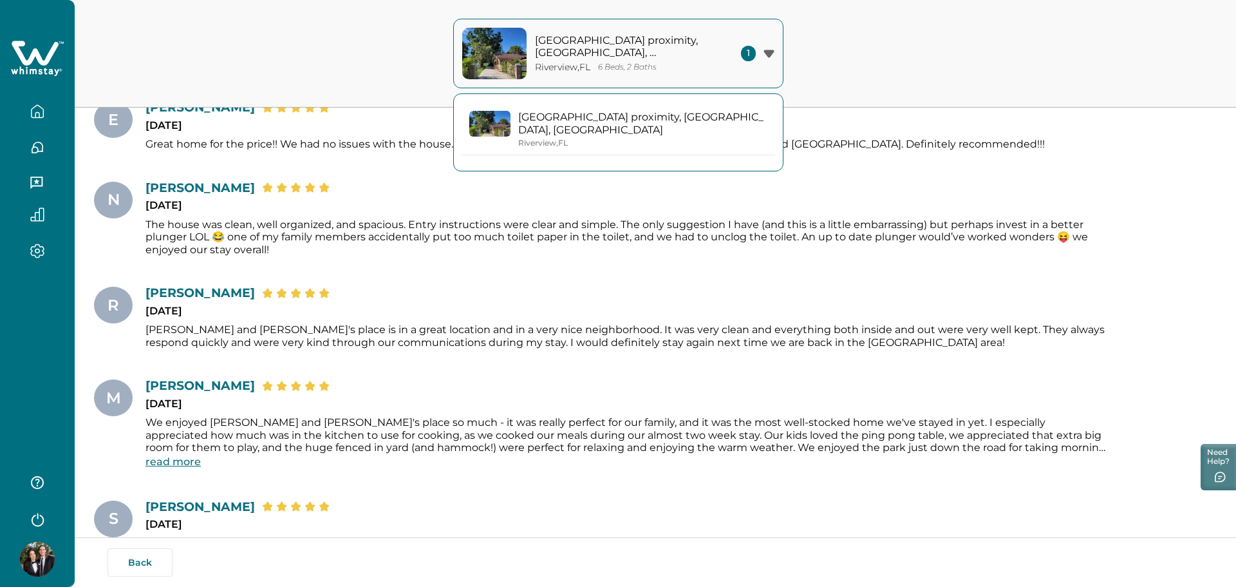
click at [709, 142] on div "[GEOGRAPHIC_DATA] , [GEOGRAPHIC_DATA]" at bounding box center [642, 143] width 249 height 10
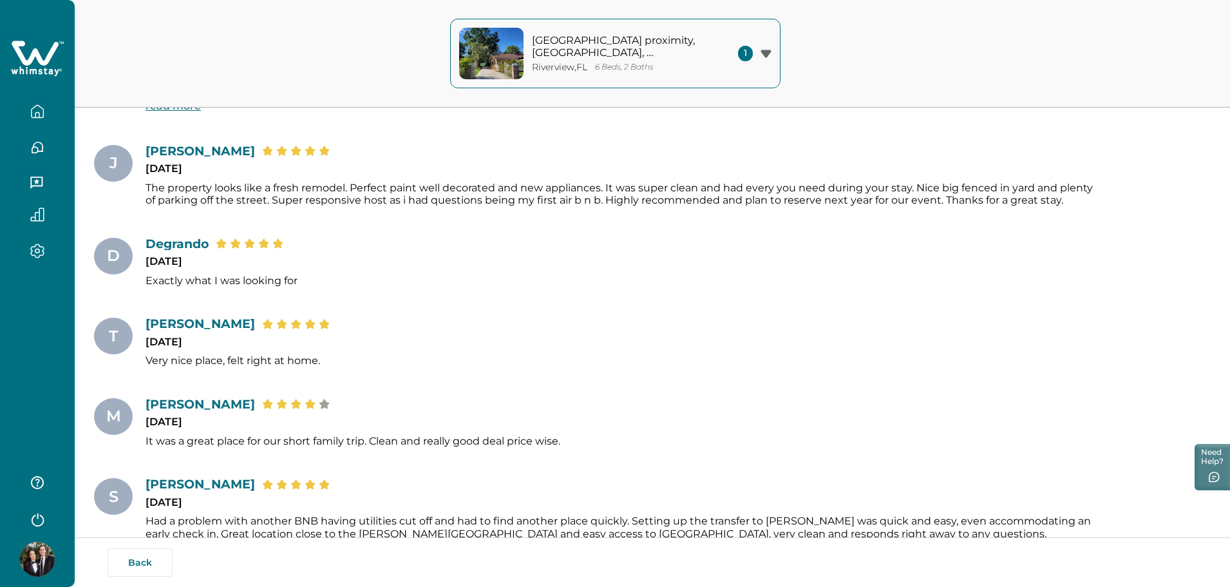
scroll to position [0, 0]
